Goal: Transaction & Acquisition: Purchase product/service

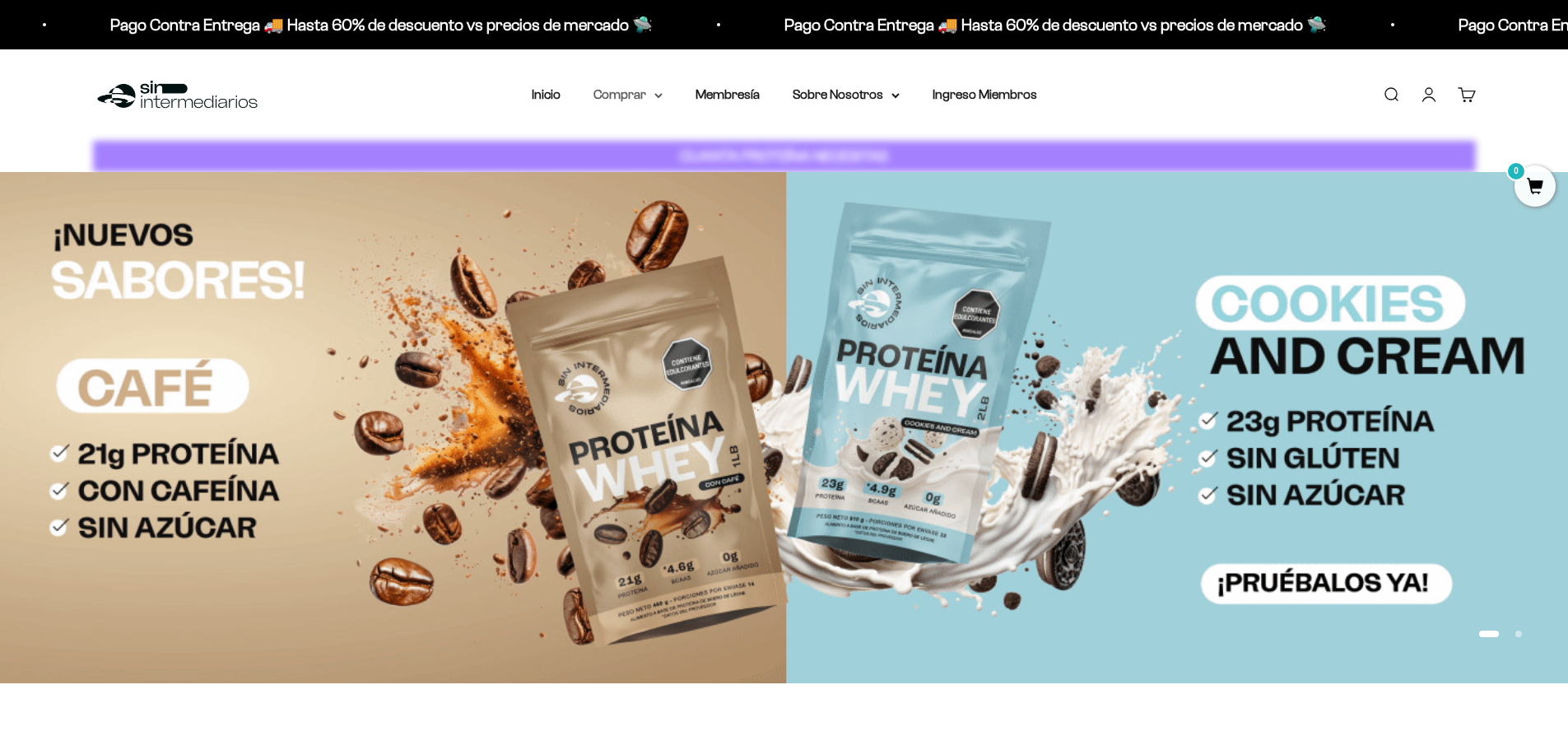
click at [638, 87] on summary "Comprar" at bounding box center [628, 94] width 69 height 21
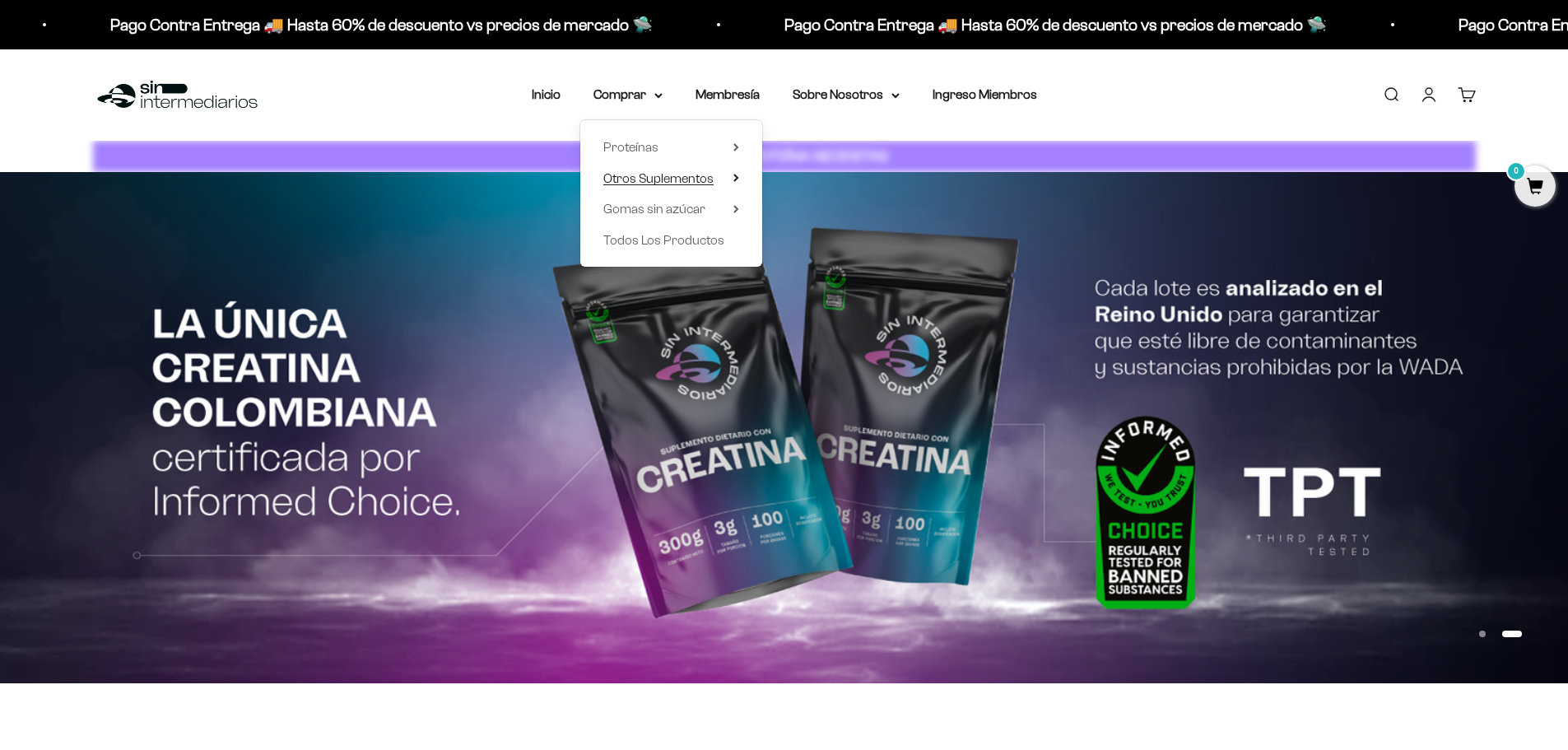
click at [702, 182] on span "Otros Suplementos" at bounding box center [658, 178] width 110 height 14
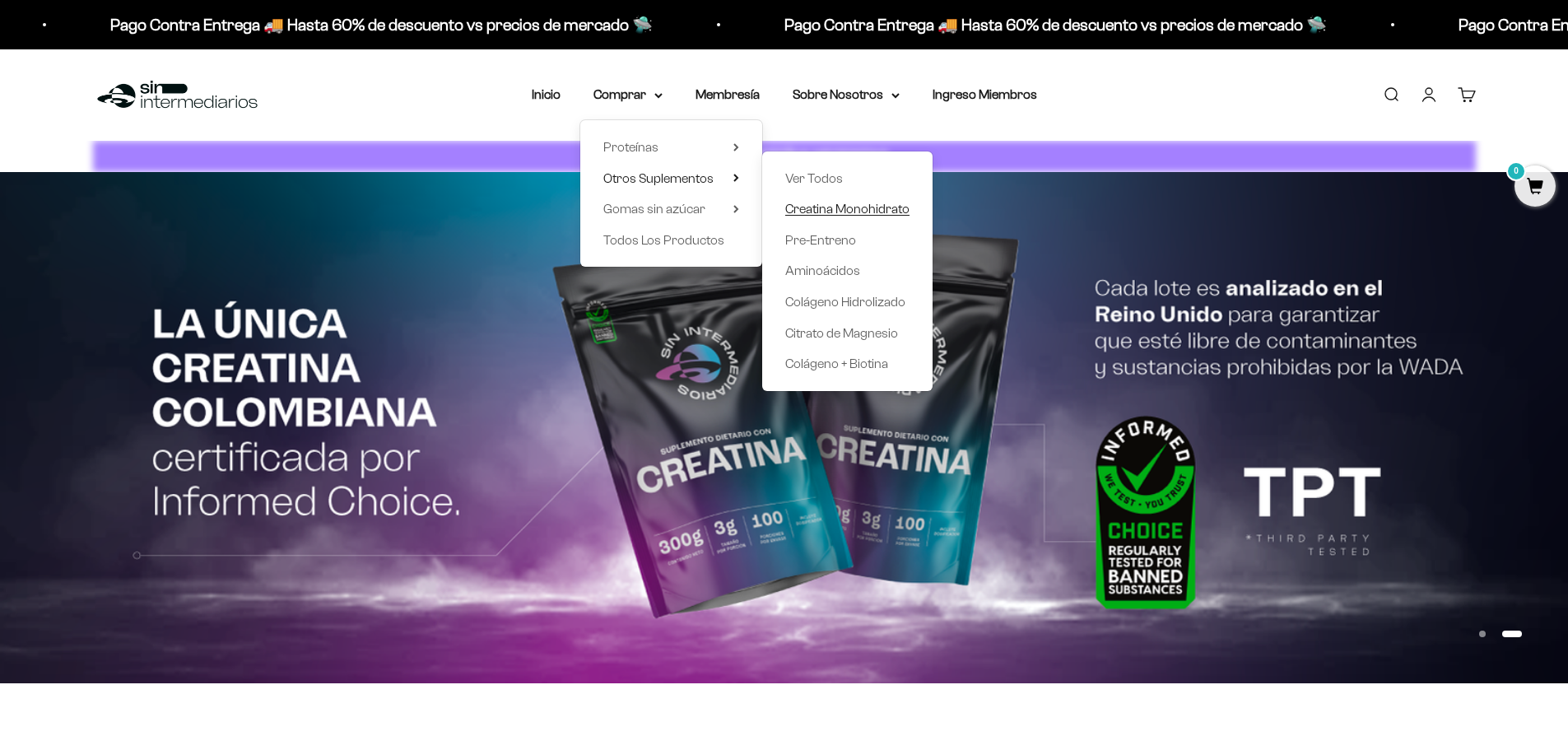
click at [880, 214] on span "Creatina Monohidrato" at bounding box center [847, 209] width 124 height 14
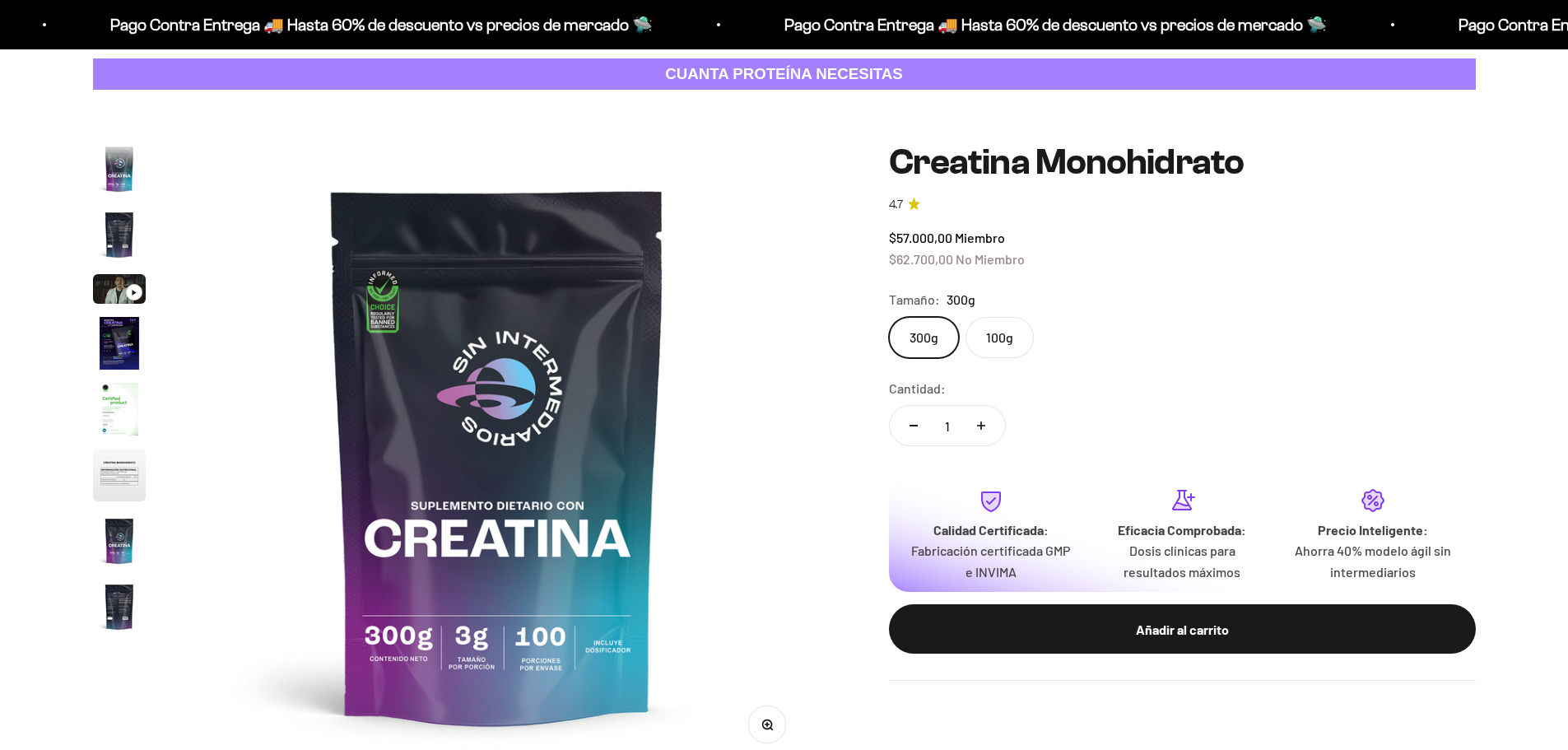
scroll to position [68, 0]
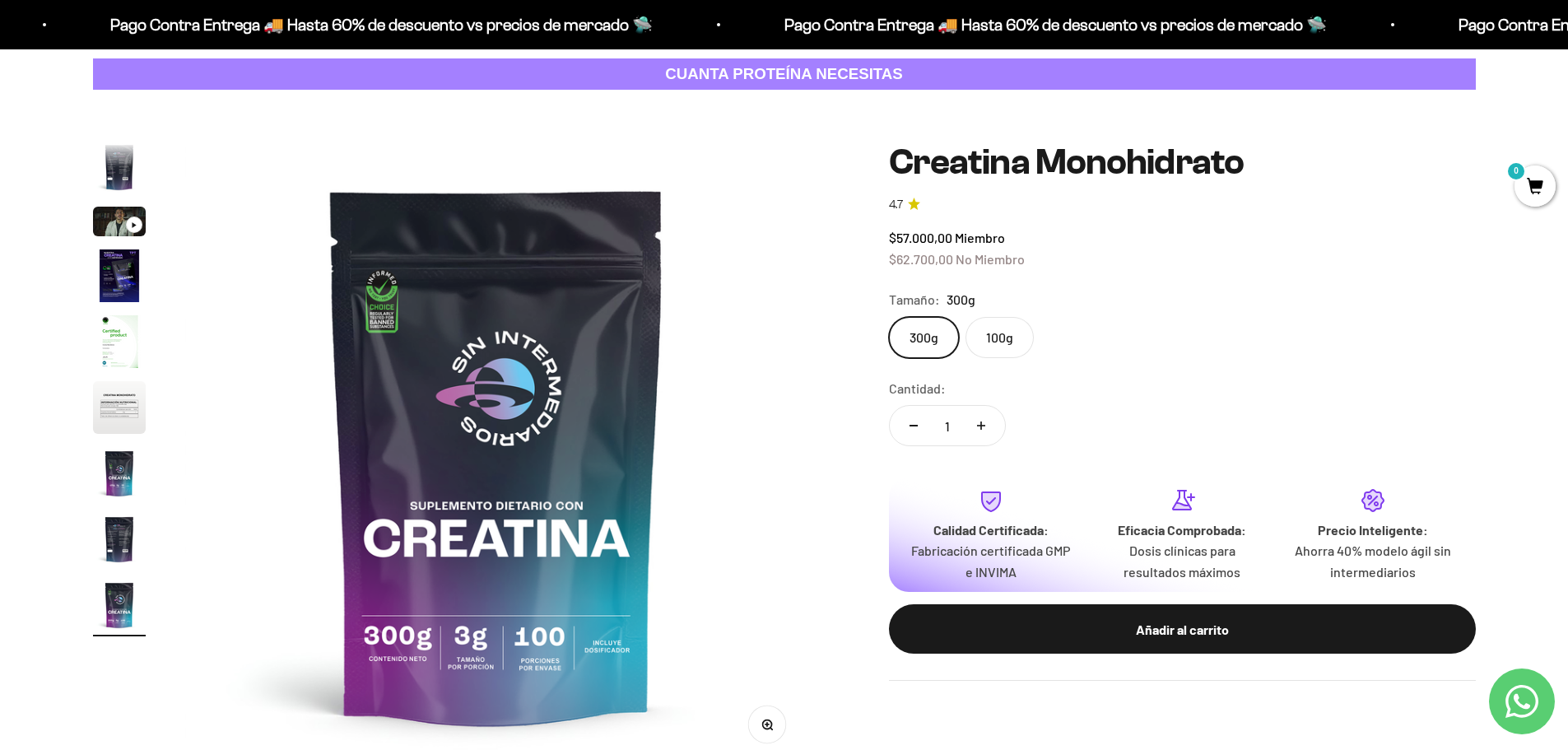
click at [1004, 342] on label "100g" at bounding box center [1000, 338] width 69 height 41
click at [889, 317] on input "100g" at bounding box center [888, 316] width 1 height 1
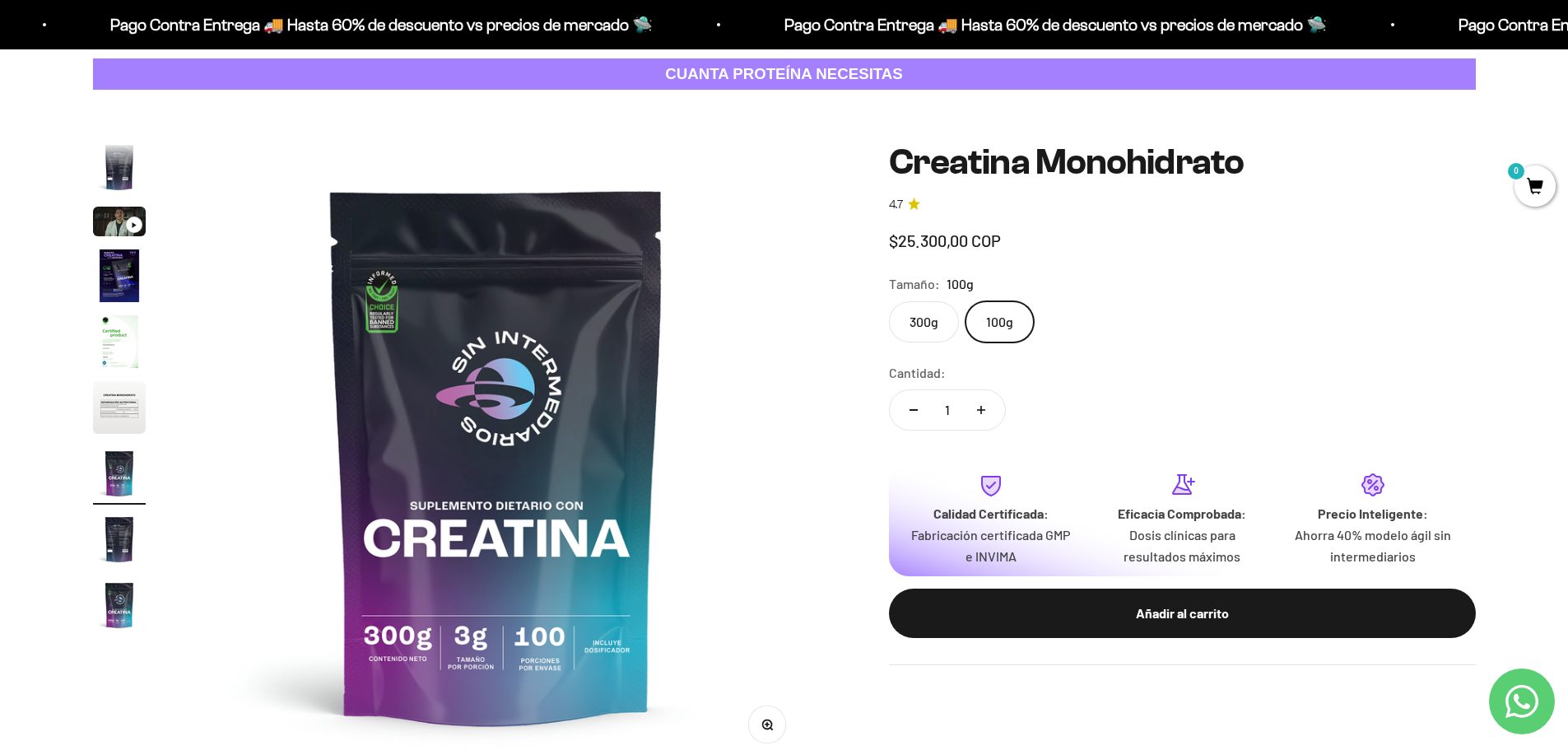
scroll to position [0, 3867]
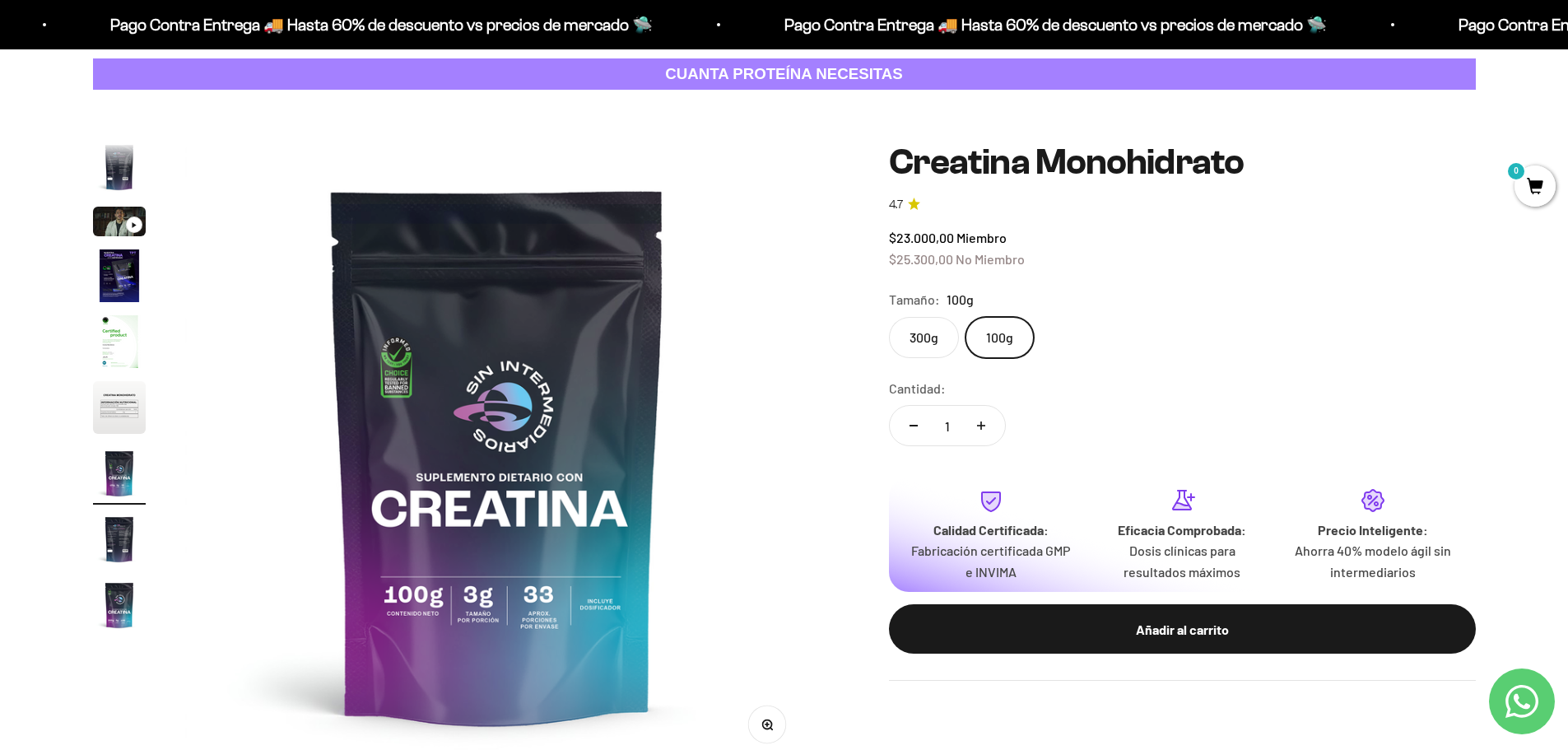
click at [922, 344] on label "300g" at bounding box center [923, 338] width 70 height 41
click at [889, 317] on input "300g" at bounding box center [888, 316] width 1 height 1
